Goal: Transaction & Acquisition: Purchase product/service

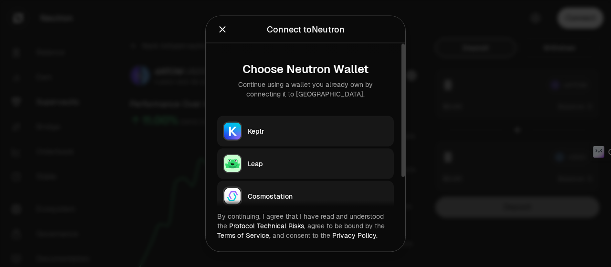
click at [315, 129] on div "Keplr" at bounding box center [318, 131] width 140 height 10
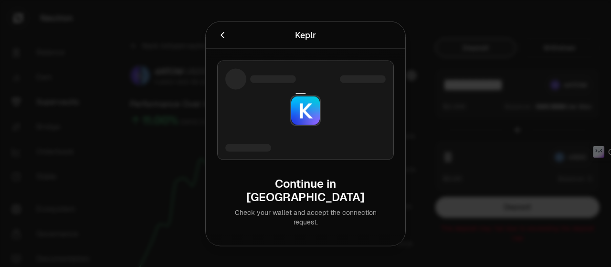
type input "*********"
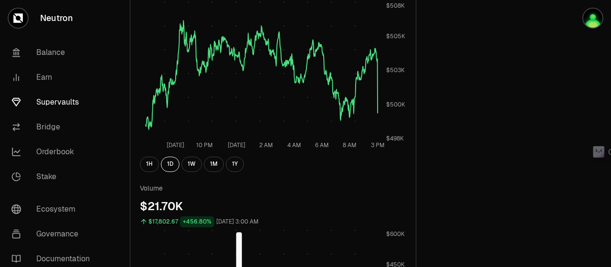
scroll to position [430, 0]
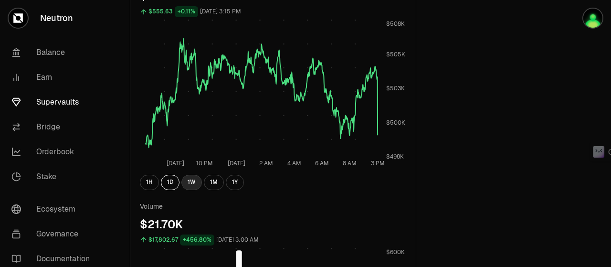
click at [192, 180] on button "1W" at bounding box center [191, 182] width 21 height 15
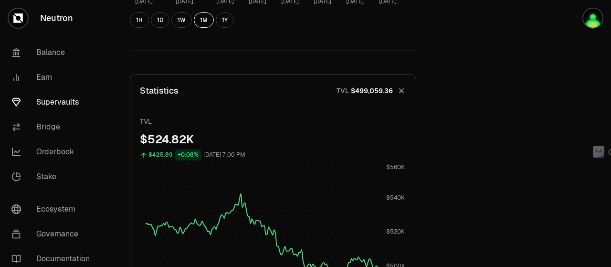
scroll to position [143, 0]
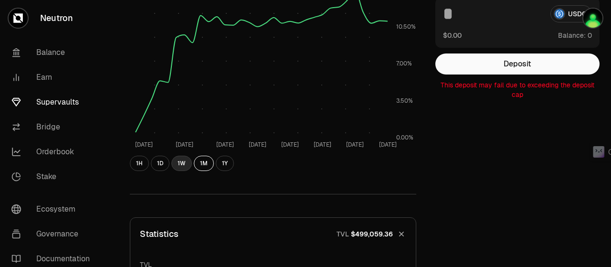
click at [181, 162] on button "1W" at bounding box center [181, 163] width 21 height 15
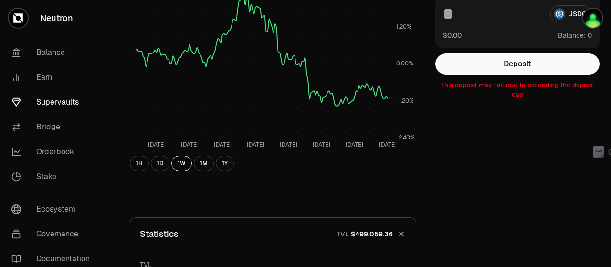
scroll to position [0, 0]
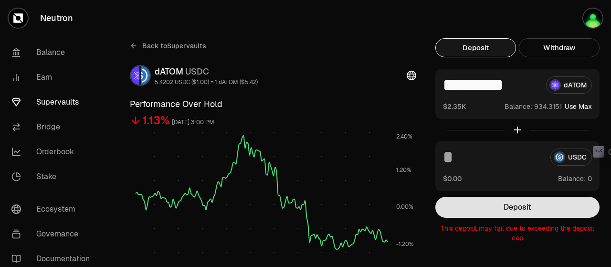
click at [548, 210] on button "Deposit" at bounding box center [518, 207] width 164 height 21
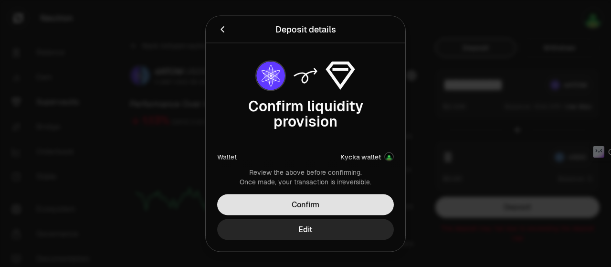
click at [338, 205] on button "Confirm" at bounding box center [305, 204] width 177 height 21
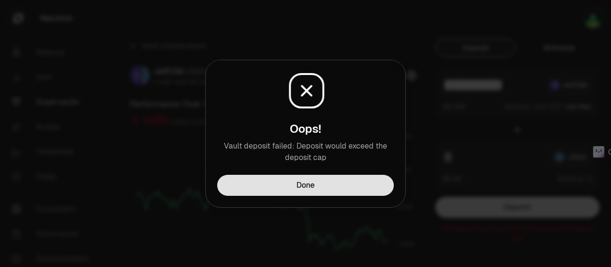
click at [347, 189] on button "Done" at bounding box center [305, 185] width 177 height 21
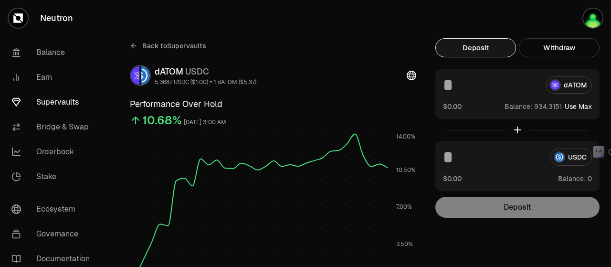
click at [578, 108] on button "Use Max" at bounding box center [578, 107] width 27 height 10
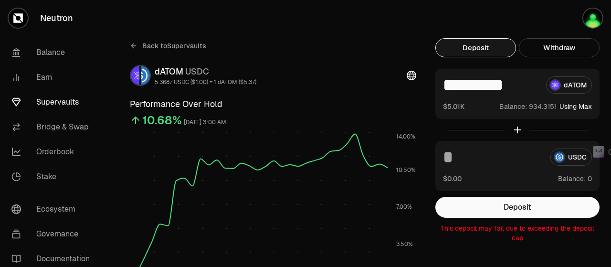
type input "*********"
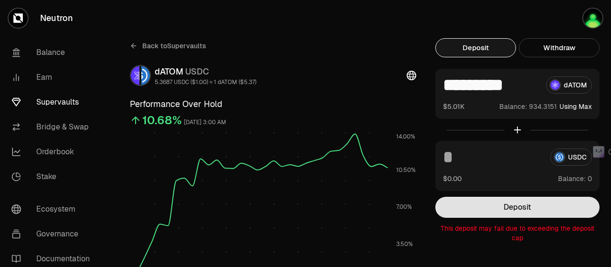
click at [533, 205] on button "Deposit" at bounding box center [518, 207] width 164 height 21
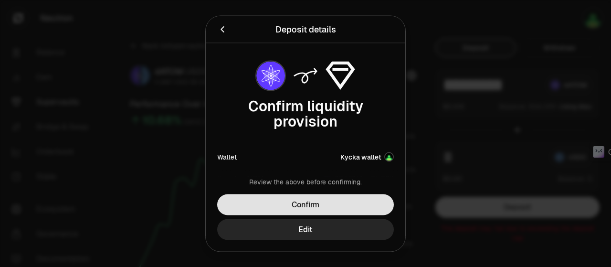
click at [372, 208] on button "Confirm" at bounding box center [305, 204] width 177 height 21
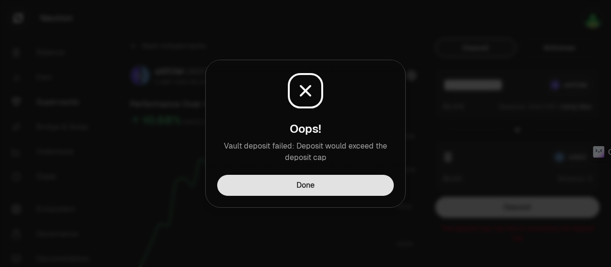
click at [372, 189] on button "Done" at bounding box center [305, 185] width 177 height 21
